Goal: Find specific page/section: Find specific page/section

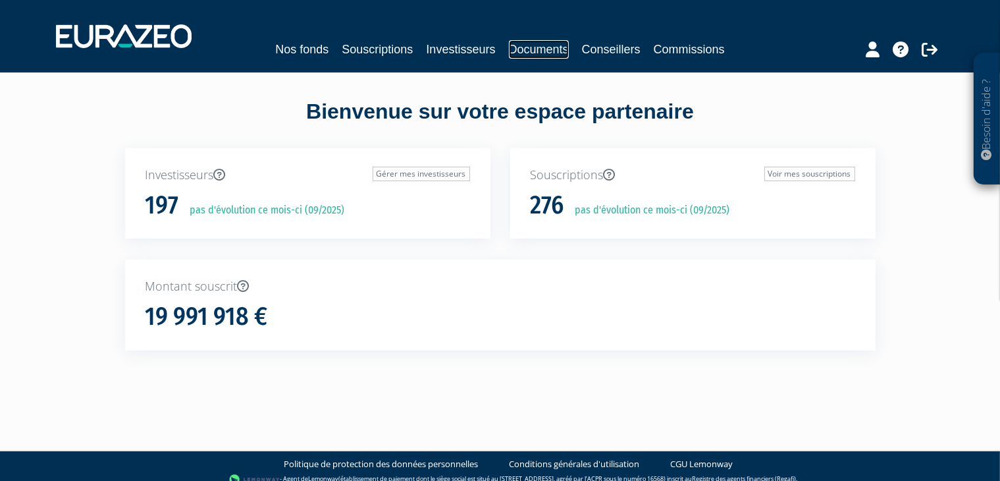
click at [537, 46] on link "Documents" at bounding box center [539, 49] width 60 height 18
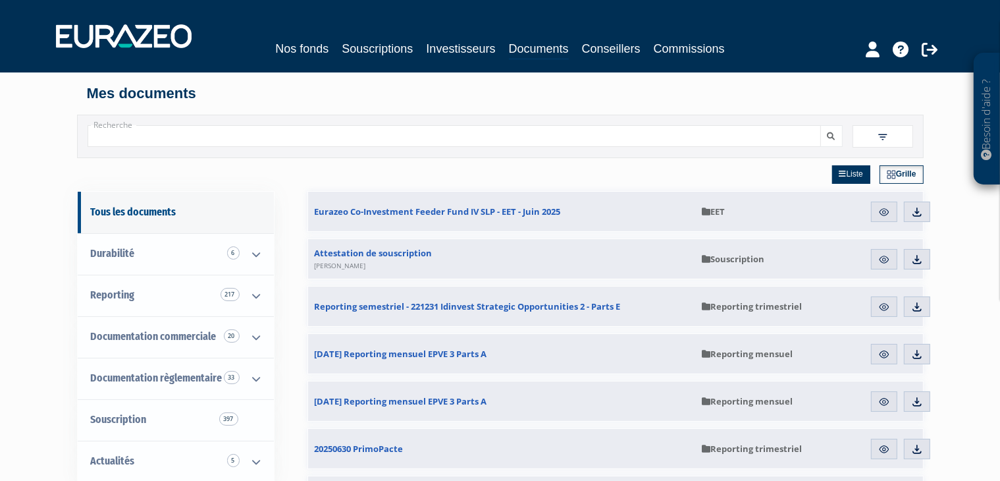
click at [223, 140] on input "Recherche" at bounding box center [455, 136] width 734 height 22
click at [321, 127] on input "Recherche" at bounding box center [455, 136] width 734 height 22
click at [388, 48] on link "Souscriptions" at bounding box center [377, 49] width 71 height 18
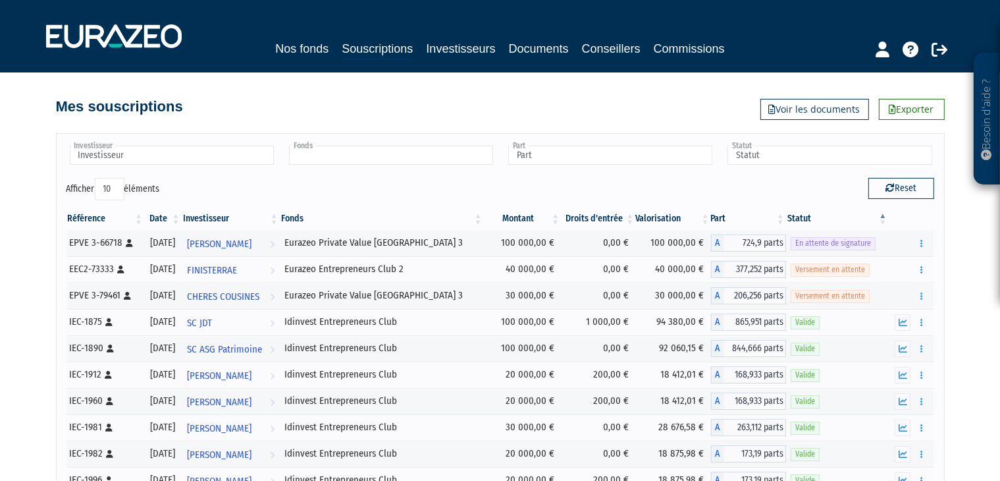
click at [374, 147] on input "text" at bounding box center [391, 155] width 204 height 19
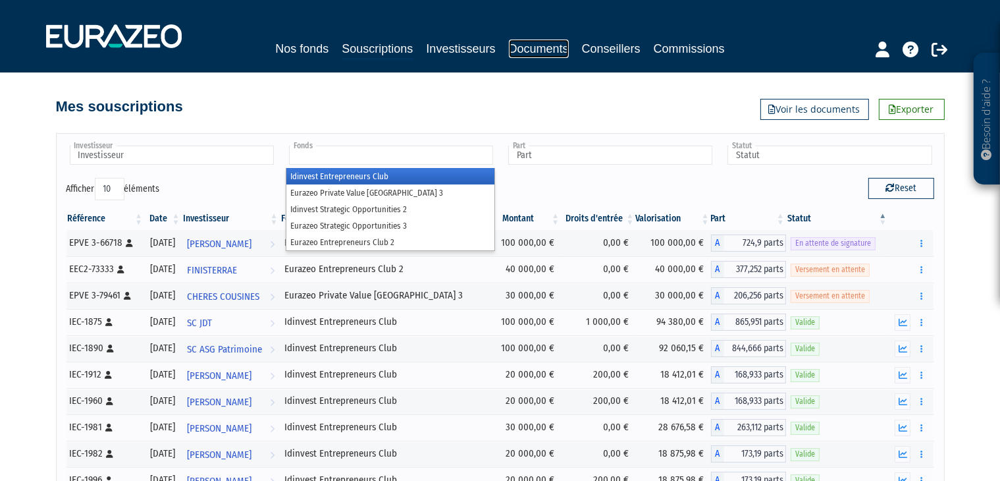
type input "Fonds"
click at [527, 52] on link "Documents" at bounding box center [539, 49] width 60 height 18
